Goal: Complete application form: Complete application form

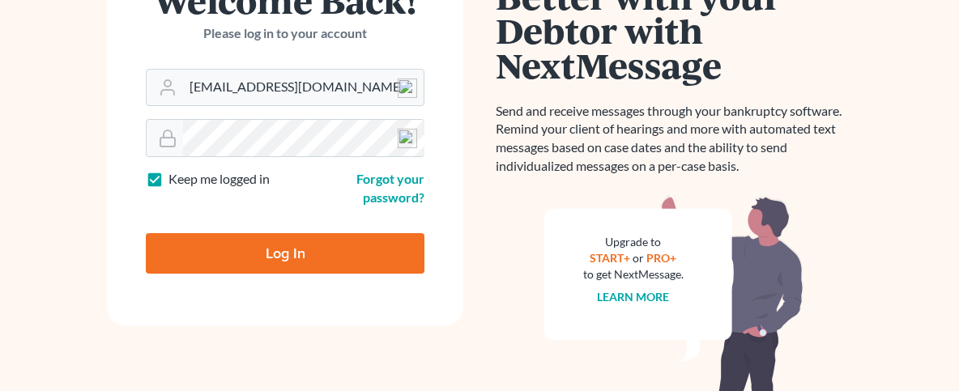
scroll to position [173, 0]
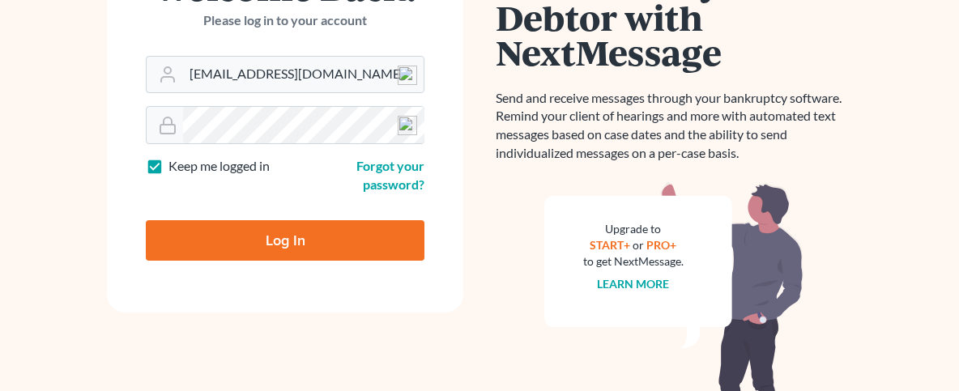
click at [341, 240] on input "Log In" at bounding box center [285, 240] width 279 height 41
type input "Thinking..."
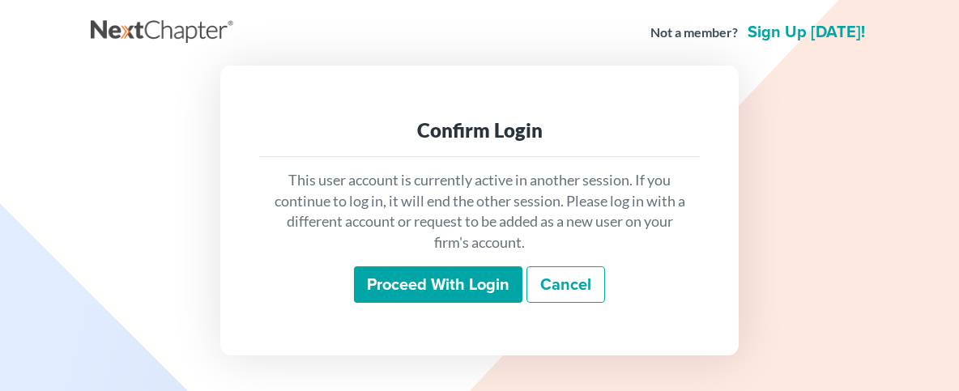
click at [425, 282] on input "Proceed with login" at bounding box center [438, 285] width 169 height 37
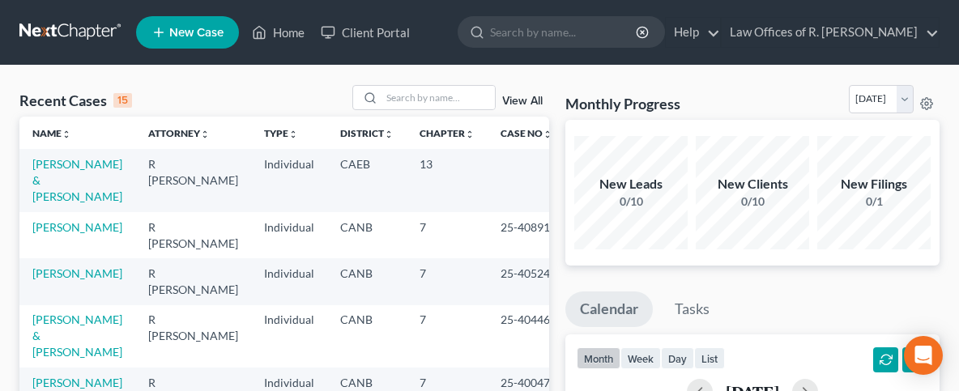
click at [41, 173] on td "[PERSON_NAME] & [PERSON_NAME]" at bounding box center [77, 180] width 116 height 62
click at [49, 165] on link "[PERSON_NAME] & [PERSON_NAME]" at bounding box center [77, 180] width 90 height 46
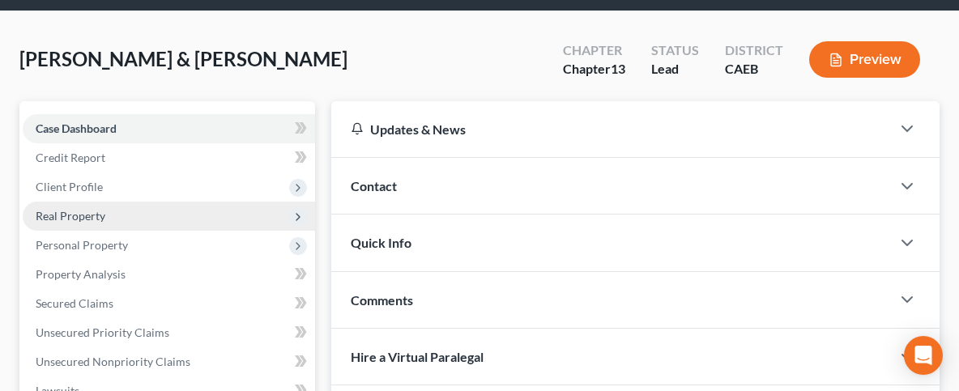
scroll to position [87, 0]
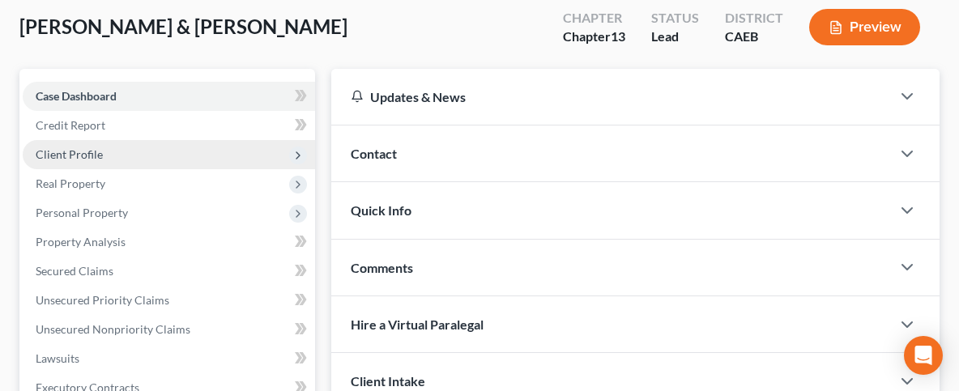
click at [65, 158] on span "Client Profile" at bounding box center [69, 154] width 67 height 14
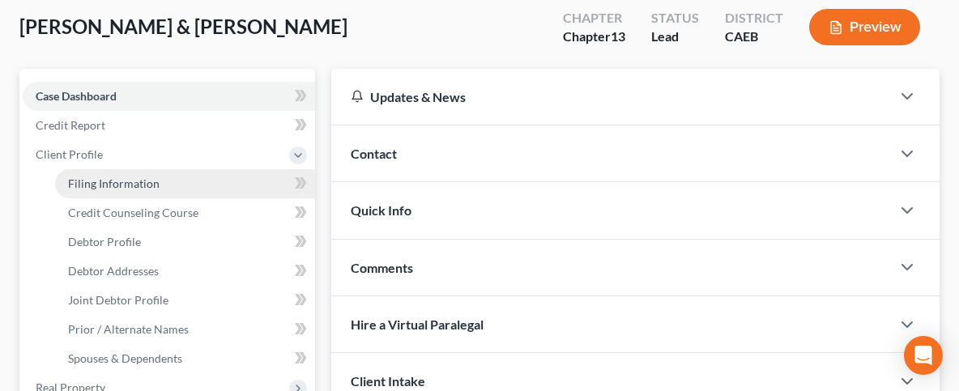
click at [138, 177] on span "Filing Information" at bounding box center [114, 184] width 92 height 14
select select "1"
select select "3"
select select "4"
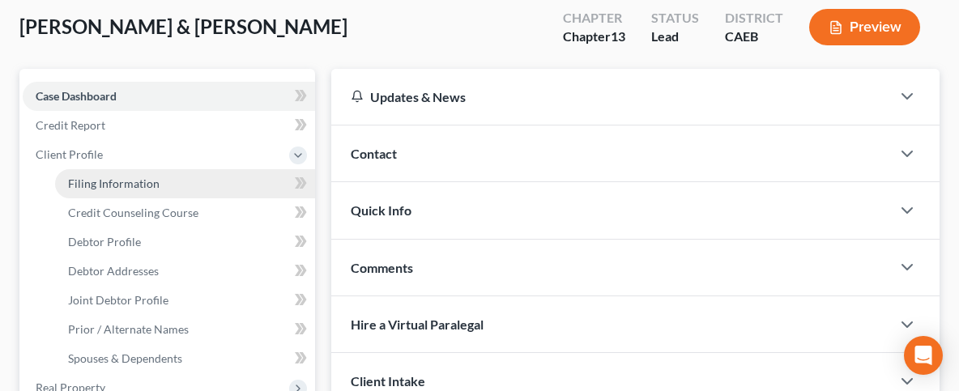
select select "1"
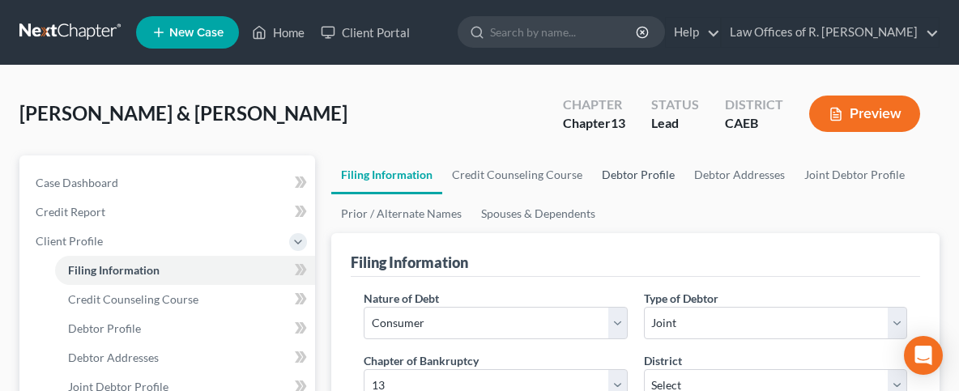
click at [642, 173] on link "Debtor Profile" at bounding box center [638, 175] width 92 height 39
select select "1"
select select "0"
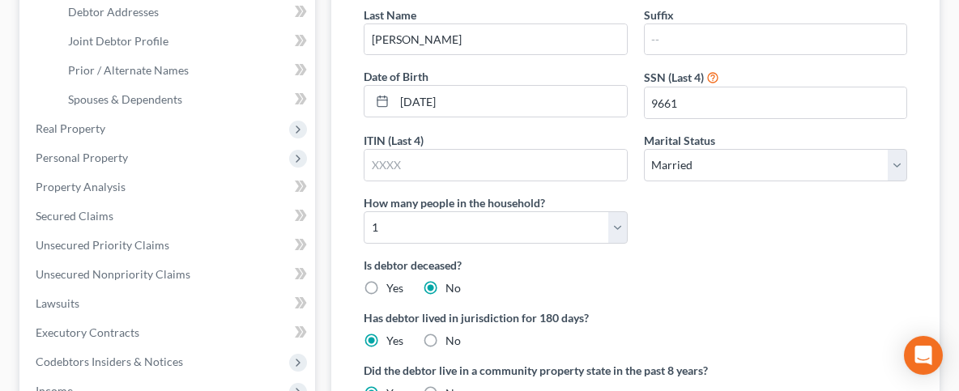
scroll to position [348, 0]
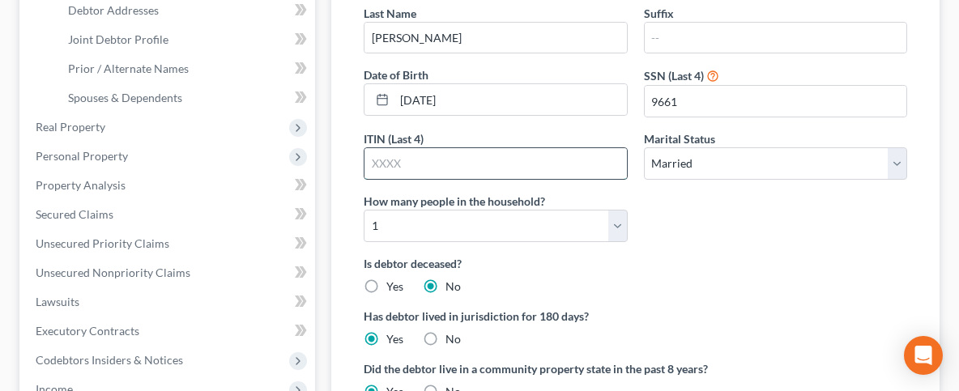
click at [449, 164] on input "text" at bounding box center [496, 163] width 262 height 31
type input "9832"
drag, startPoint x: 404, startPoint y: 160, endPoint x: 269, endPoint y: 161, distance: 135.3
click at [365, 161] on input "9832" at bounding box center [496, 163] width 262 height 31
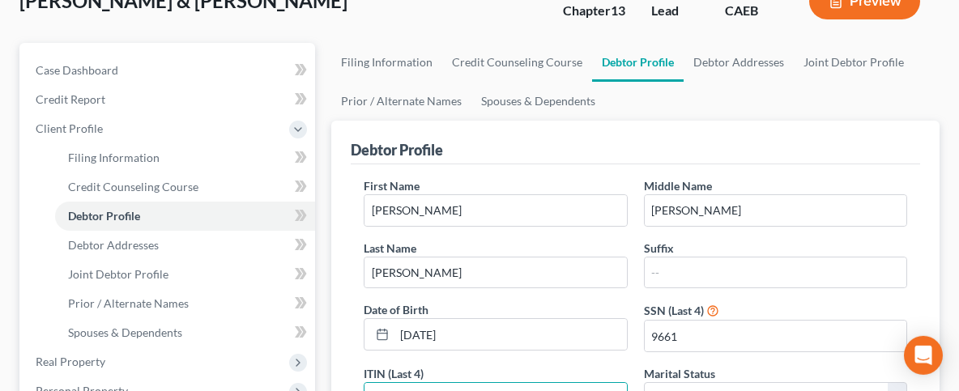
scroll to position [173, 0]
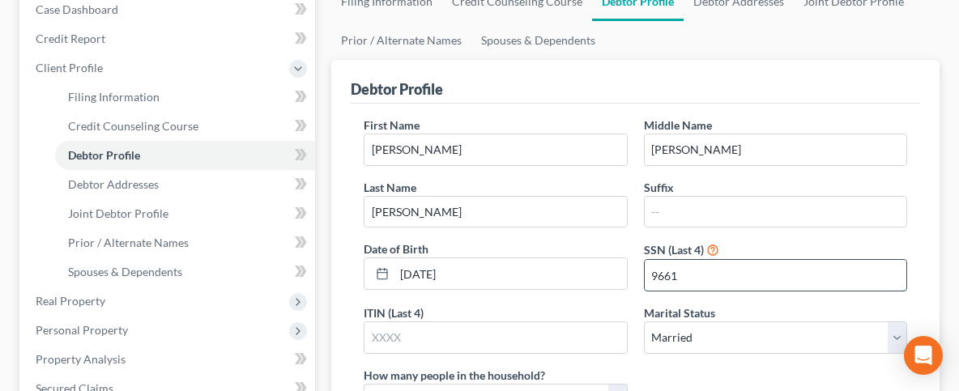
drag, startPoint x: 718, startPoint y: 275, endPoint x: 616, endPoint y: 273, distance: 102.1
click at [645, 273] on input "9661" at bounding box center [776, 275] width 262 height 31
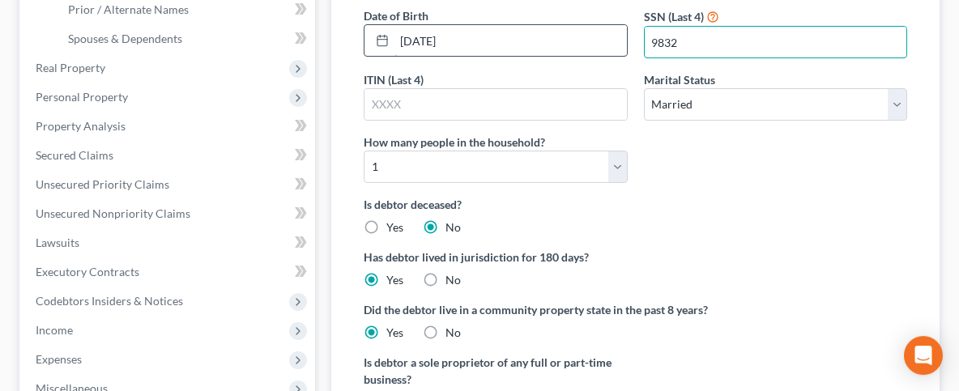
scroll to position [434, 0]
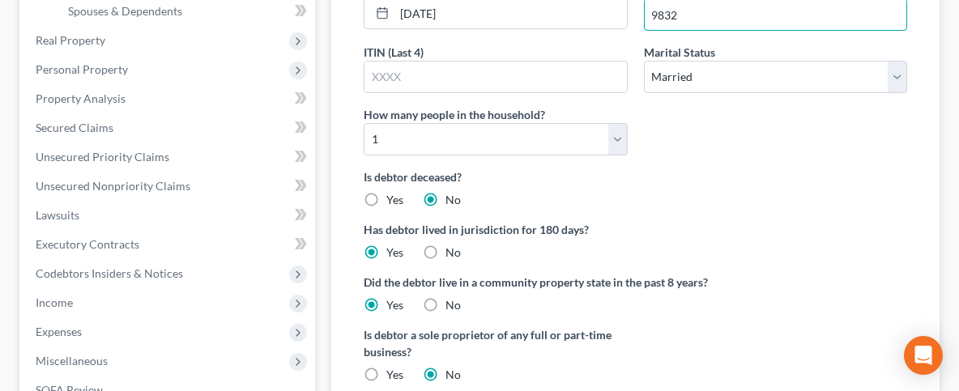
type input "9832"
